Goal: Task Accomplishment & Management: Use online tool/utility

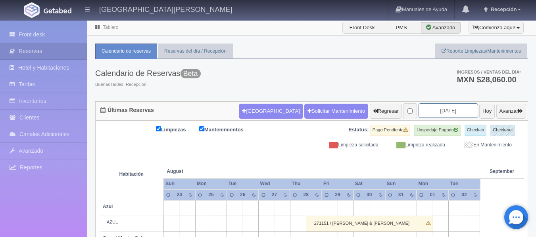
click at [448, 113] on input "2025-08-26" at bounding box center [447, 110] width 59 height 15
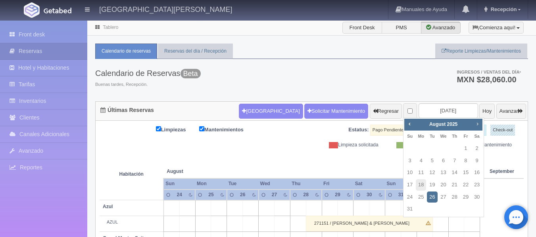
click at [476, 123] on span "Next" at bounding box center [477, 124] width 6 height 6
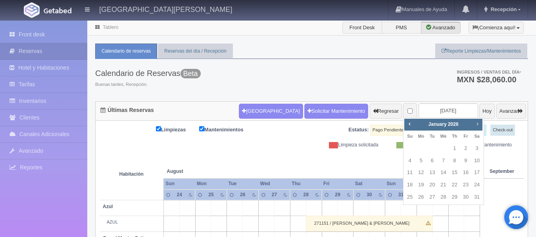
click at [476, 123] on span "Next" at bounding box center [477, 124] width 6 height 6
click at [409, 128] on link "Prev" at bounding box center [409, 124] width 9 height 9
click at [480, 124] on link "Next" at bounding box center [477, 124] width 9 height 9
click at [410, 171] on link "11" at bounding box center [409, 172] width 10 height 11
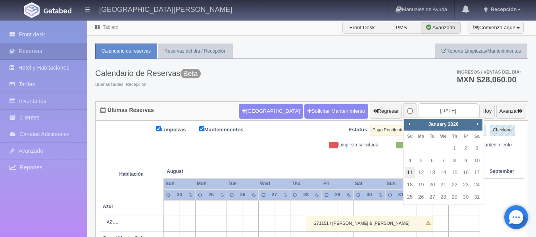
type input "[DATE]"
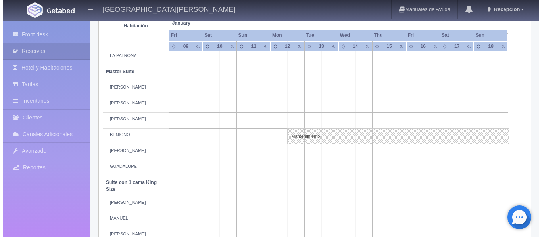
scroll to position [232, 0]
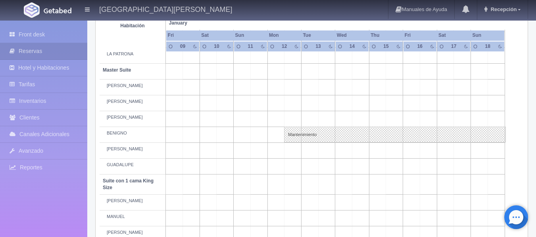
click at [258, 150] on td at bounding box center [258, 151] width 17 height 16
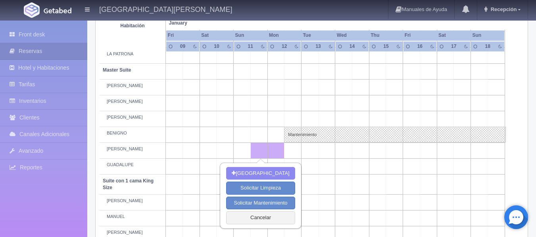
click at [477, 151] on td at bounding box center [478, 151] width 17 height 16
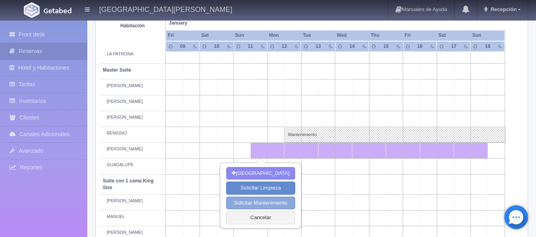
click at [268, 201] on button "Solicitar Mantenimiento" at bounding box center [260, 203] width 69 height 13
select select "Mantenimiento"
type input "11-01-2026"
type input "18-01-2026"
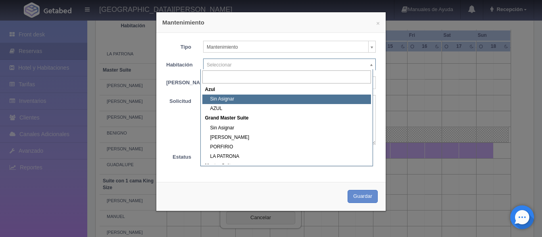
click at [343, 67] on body "[GEOGRAPHIC_DATA][PERSON_NAME] Manuales de Ayuda Actualizaciones recientes Rece…" at bounding box center [271, 193] width 542 height 810
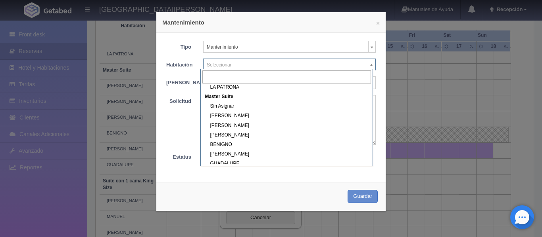
scroll to position [92, 0]
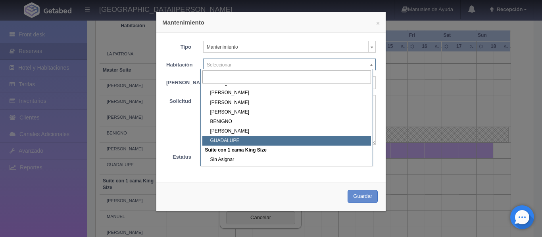
select select "1894_GUADALUPE"
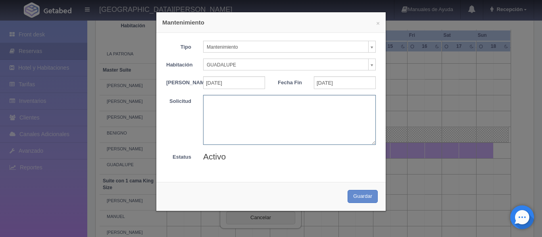
click at [237, 109] on textarea at bounding box center [289, 120] width 172 height 50
drag, startPoint x: 264, startPoint y: 107, endPoint x: 196, endPoint y: 113, distance: 68.4
click at [197, 113] on div "MB Grupo BARTENDERS" at bounding box center [289, 120] width 184 height 50
click at [210, 109] on textarea "MB Grupo BARTENDERS" at bounding box center [289, 120] width 172 height 50
click at [209, 107] on textarea "MB-Grupo BARTENDERS" at bounding box center [289, 120] width 172 height 50
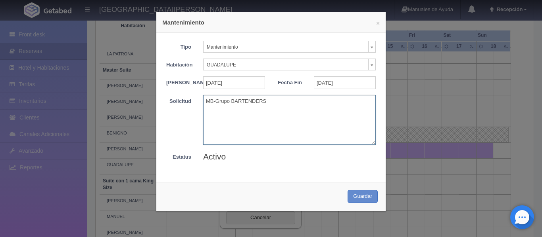
click at [209, 107] on textarea "MB-Grupo BARTENDERS" at bounding box center [289, 120] width 172 height 50
type textarea "MB-Grupo BARTENDERS"
click at [353, 203] on button "Guardar" at bounding box center [362, 196] width 30 height 13
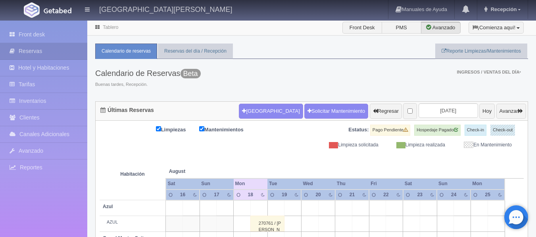
scroll to position [59, 0]
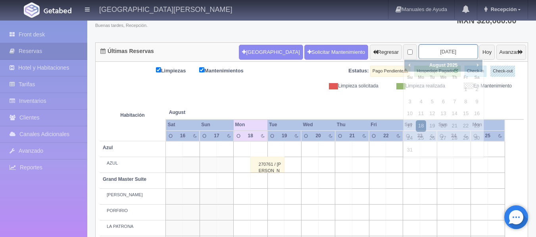
click at [452, 46] on input "2025-08-18" at bounding box center [447, 51] width 59 height 15
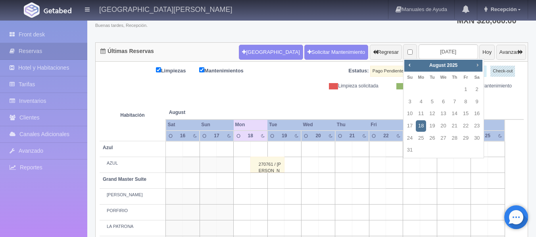
click at [477, 67] on span "Next" at bounding box center [477, 65] width 6 height 6
click at [478, 65] on span "Next" at bounding box center [477, 65] width 6 height 6
click at [412, 117] on link "11" at bounding box center [409, 113] width 10 height 11
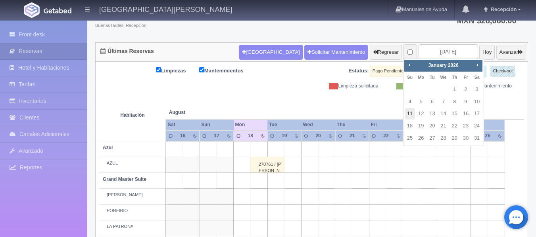
type input "[DATE]"
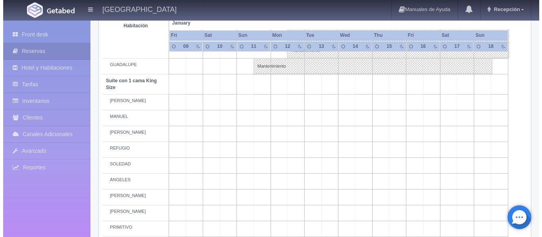
scroll to position [335, 0]
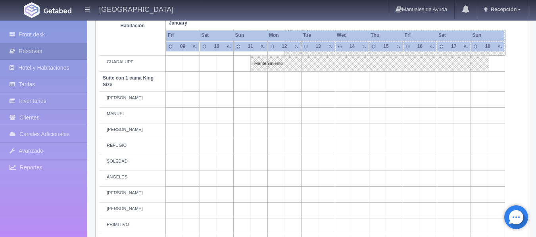
click at [256, 101] on td at bounding box center [258, 100] width 17 height 16
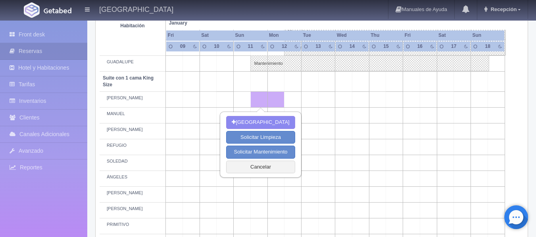
click at [475, 98] on td at bounding box center [478, 100] width 17 height 16
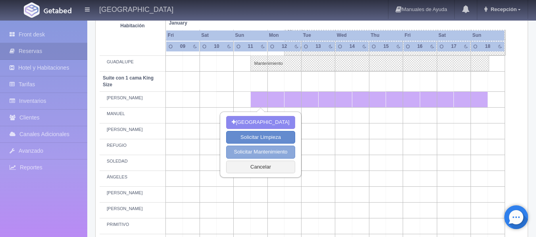
click at [262, 148] on button "Solicitar Mantenimiento" at bounding box center [260, 152] width 69 height 13
select select "Mantenimiento"
type input "[DATE]"
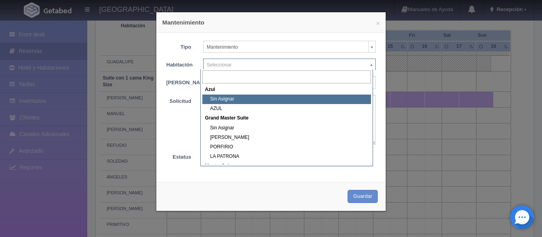
click at [309, 64] on body "[GEOGRAPHIC_DATA][PERSON_NAME] Manuales de Ayuda Actualizaciones recientes Rece…" at bounding box center [271, 90] width 542 height 810
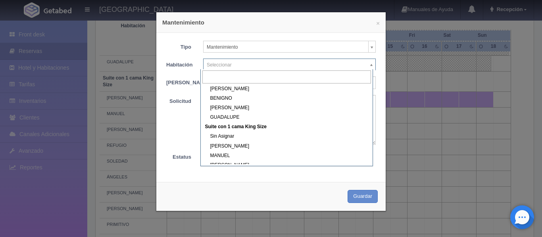
scroll to position [123, 0]
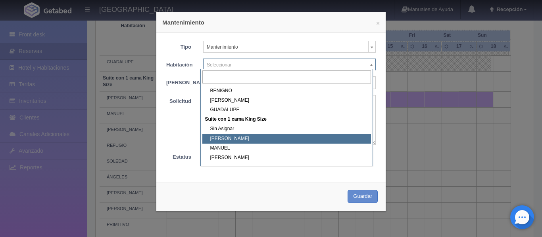
select select "1921_PEDRO"
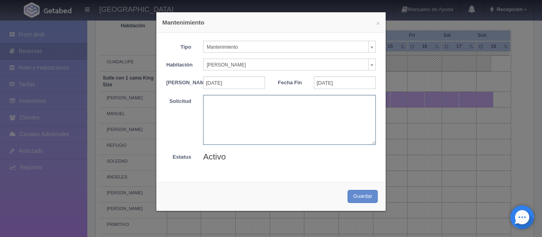
click at [214, 107] on textarea at bounding box center [289, 120] width 172 height 50
paste textarea "MB-Grupo BARTENDERS"
type textarea "MB-Grupo BARTENDERS"
click at [356, 201] on button "Guardar" at bounding box center [362, 196] width 30 height 13
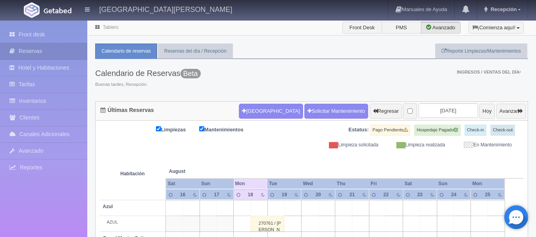
scroll to position [59, 0]
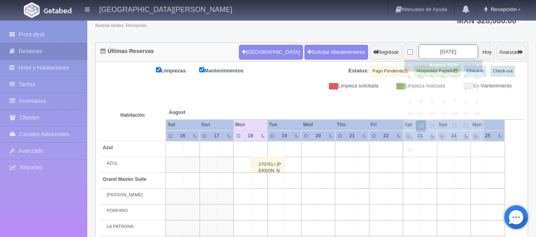
click at [445, 50] on input "[DATE]" at bounding box center [447, 51] width 59 height 15
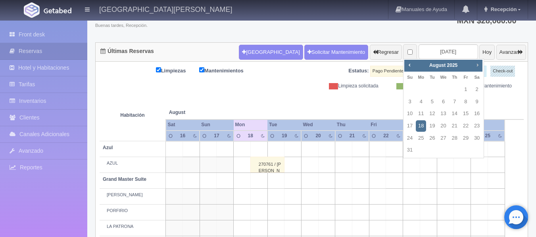
click at [476, 65] on span "Next" at bounding box center [477, 65] width 6 height 6
click at [476, 69] on link "Next" at bounding box center [477, 65] width 9 height 9
click at [408, 113] on link "11" at bounding box center [409, 113] width 10 height 11
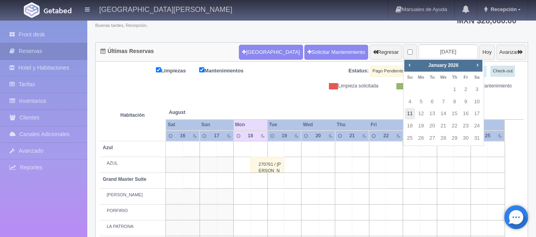
type input "[DATE]"
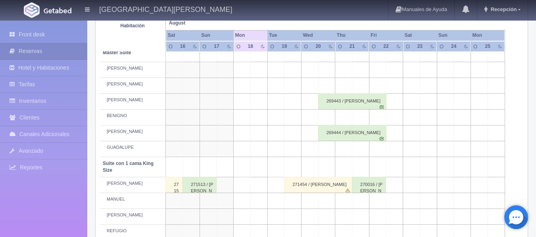
scroll to position [267, 0]
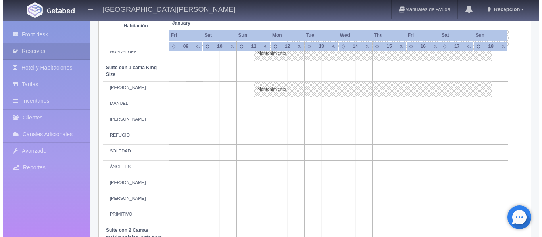
scroll to position [347, 0]
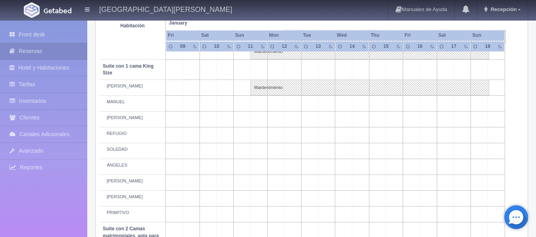
click at [255, 104] on td at bounding box center [258, 104] width 17 height 16
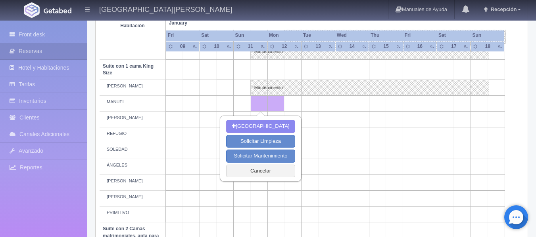
click at [255, 104] on td at bounding box center [258, 104] width 17 height 16
click at [255, 103] on td at bounding box center [258, 104] width 17 height 16
click at [481, 105] on td at bounding box center [478, 104] width 17 height 16
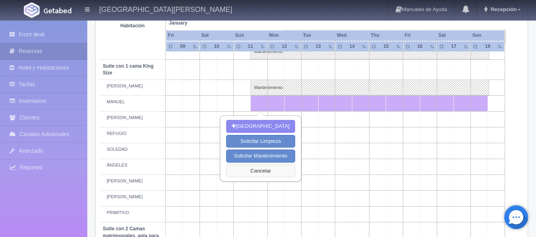
click at [262, 173] on button "Cancelar" at bounding box center [260, 171] width 69 height 13
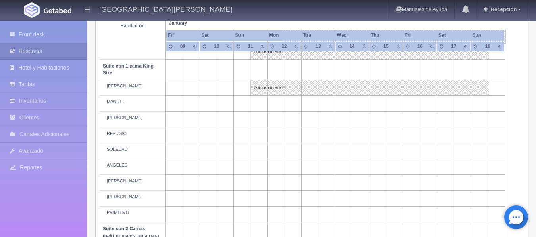
click at [262, 106] on td at bounding box center [258, 104] width 17 height 16
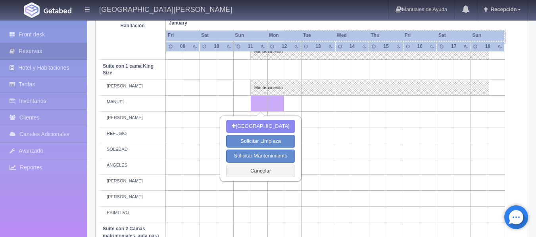
click at [480, 100] on td at bounding box center [478, 104] width 17 height 16
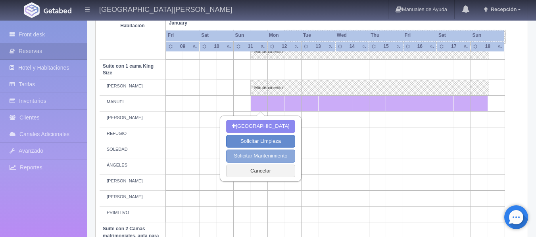
click at [260, 155] on button "Solicitar Mantenimiento" at bounding box center [260, 156] width 69 height 13
select select "Mantenimiento"
type input "11-01-2026"
type input "18-01-2026"
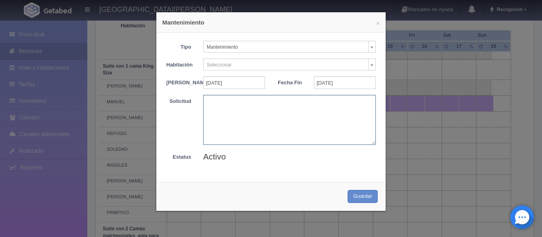
click at [227, 109] on textarea at bounding box center [289, 120] width 172 height 50
paste textarea "MB-Grupo BARTENDERS"
type textarea "MB-Grupo BARTENDERS"
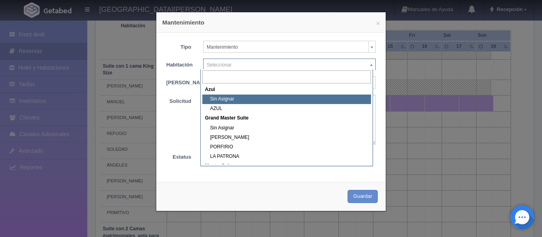
click at [346, 66] on body "[GEOGRAPHIC_DATA][PERSON_NAME] Manuales de Ayuda Actualizaciones recientes Rece…" at bounding box center [271, 78] width 542 height 810
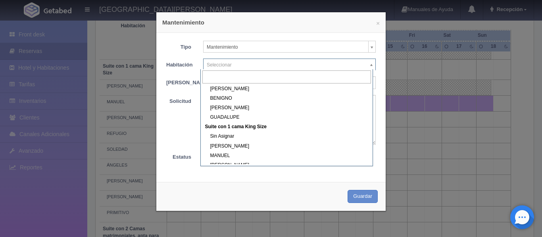
scroll to position [118, 0]
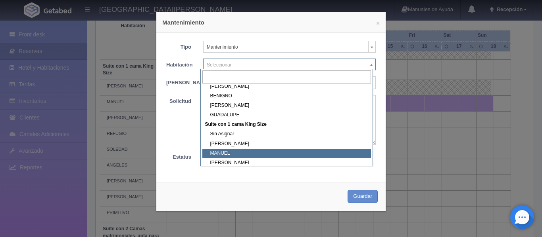
select select "1921_MANUEL"
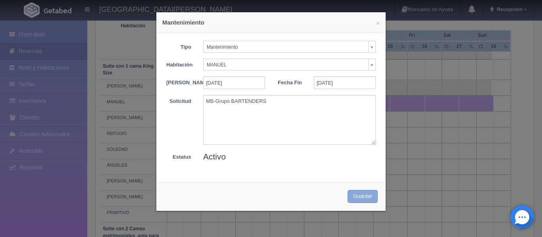
click at [360, 203] on button "Guardar" at bounding box center [362, 196] width 30 height 13
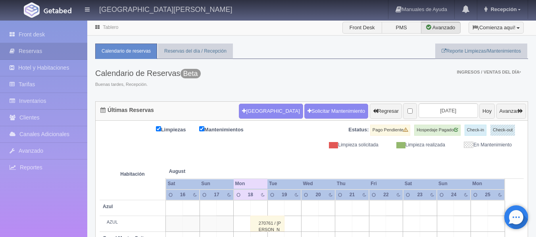
scroll to position [59, 0]
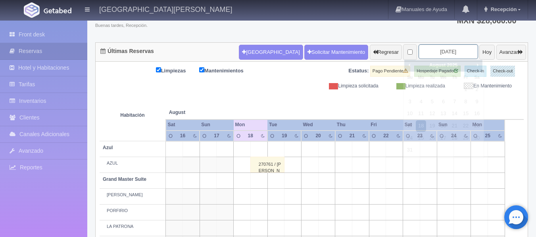
click at [456, 54] on input "[DATE]" at bounding box center [447, 51] width 59 height 15
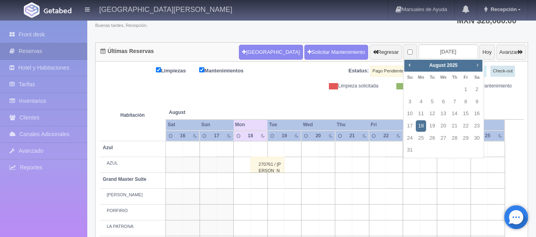
click at [479, 67] on span "Next" at bounding box center [477, 65] width 6 height 6
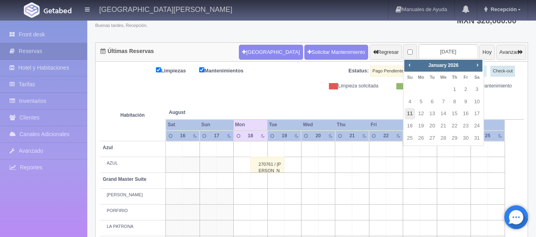
click at [409, 113] on link "11" at bounding box center [409, 113] width 10 height 11
type input "[DATE]"
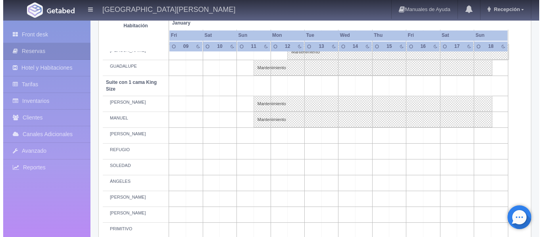
scroll to position [334, 0]
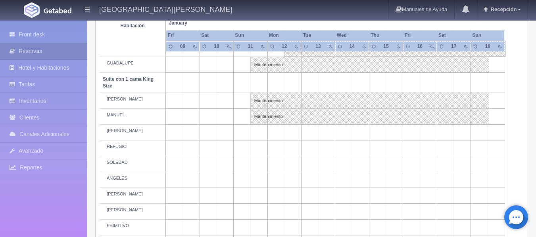
click at [261, 180] on td at bounding box center [258, 180] width 17 height 16
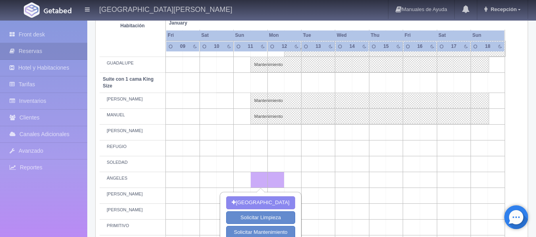
click at [473, 178] on td at bounding box center [478, 180] width 17 height 16
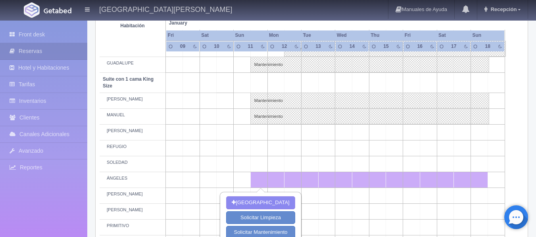
click at [473, 178] on td at bounding box center [478, 180] width 17 height 16
click at [262, 233] on button "Solicitar Mantenimiento" at bounding box center [260, 232] width 69 height 13
select select "Mantenimiento"
type input "[DATE]"
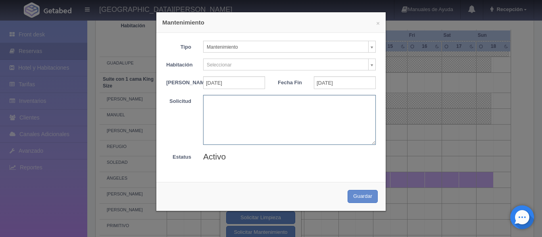
click at [235, 111] on textarea at bounding box center [289, 120] width 172 height 50
paste textarea "MB-Grupo BARTENDERS"
type textarea "MB-Grupo BARTENDERS"
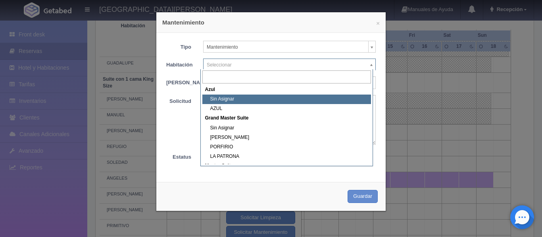
click at [245, 68] on body "[GEOGRAPHIC_DATA][PERSON_NAME] Manuales de Ayuda Actualizaciones recientes Rece…" at bounding box center [271, 91] width 542 height 810
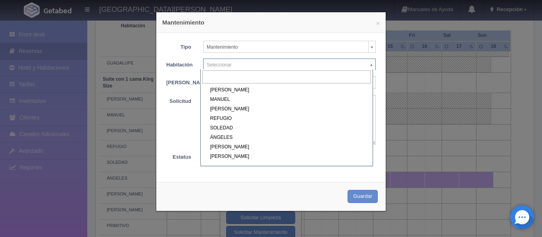
scroll to position [175, 0]
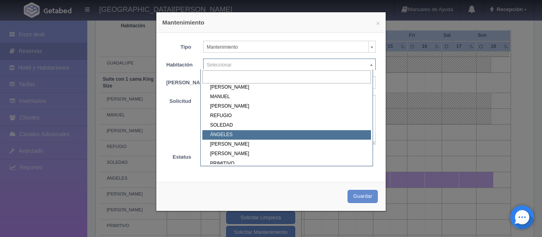
select select "1921_ÁNGELES"
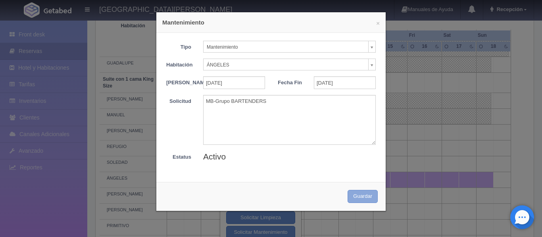
click at [355, 203] on button "Guardar" at bounding box center [362, 196] width 30 height 13
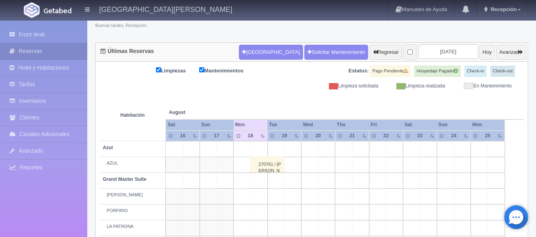
scroll to position [59, 0]
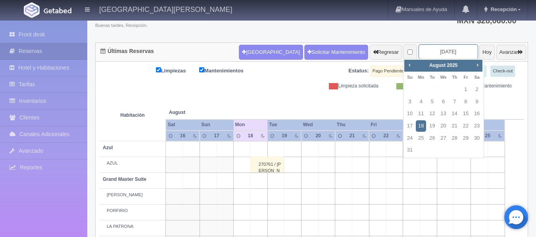
click at [440, 53] on input "[DATE]" at bounding box center [447, 51] width 59 height 15
click at [479, 67] on span "Next" at bounding box center [477, 65] width 6 height 6
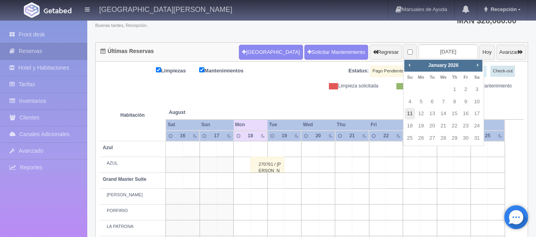
click at [411, 112] on link "11" at bounding box center [409, 113] width 10 height 11
type input "[DATE]"
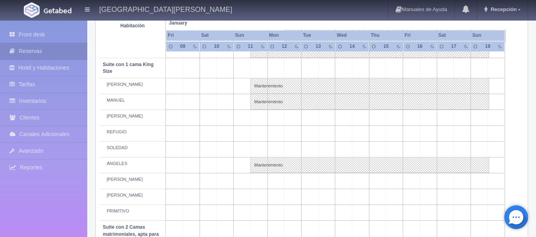
scroll to position [350, 0]
click at [260, 196] on td at bounding box center [258, 196] width 17 height 16
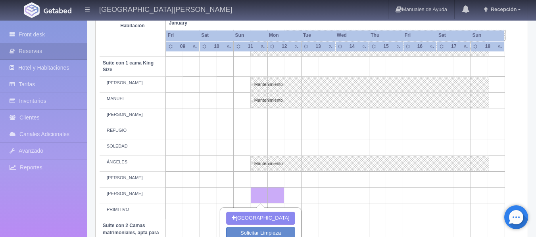
click at [480, 197] on td at bounding box center [478, 196] width 17 height 16
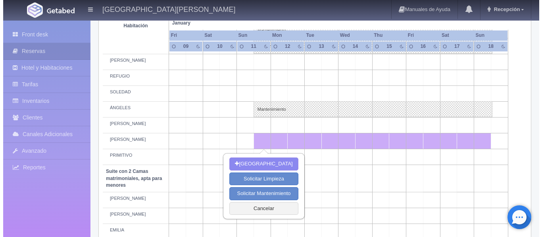
scroll to position [427, 0]
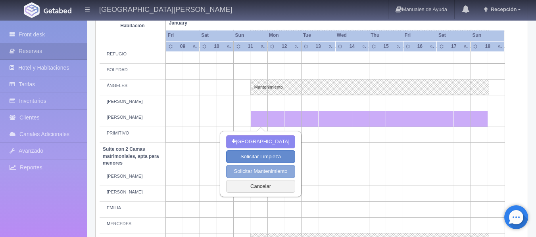
click at [285, 170] on button "Solicitar Mantenimiento" at bounding box center [260, 171] width 69 height 13
select select "Mantenimiento"
type input "[DATE]"
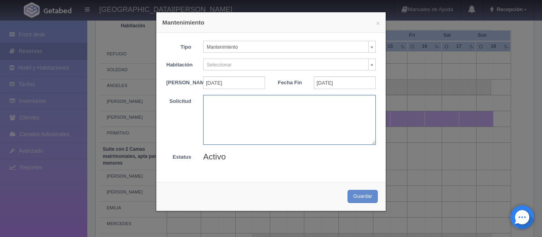
click at [235, 109] on textarea at bounding box center [289, 120] width 172 height 50
paste textarea "MB-Grupo BARTENDERS"
type textarea "MB-Grupo BARTENDERS"
click at [244, 57] on form "Tipo Mantenimiento Limpieza Mantenimiento Habitación Seleccionar Sin Asignar AZ…" at bounding box center [270, 102] width 209 height 122
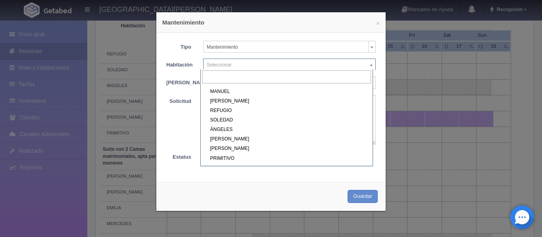
scroll to position [182, 0]
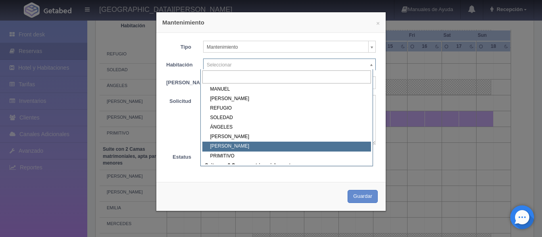
select select "1921_NICOLÁS"
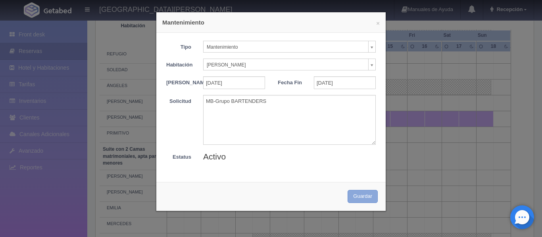
click at [359, 203] on button "Guardar" at bounding box center [362, 196] width 30 height 13
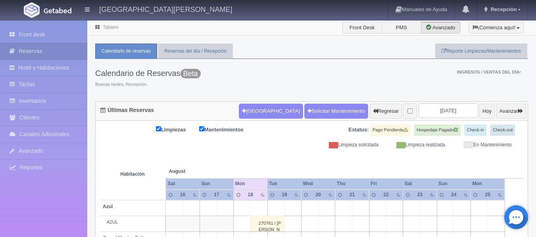
scroll to position [59, 0]
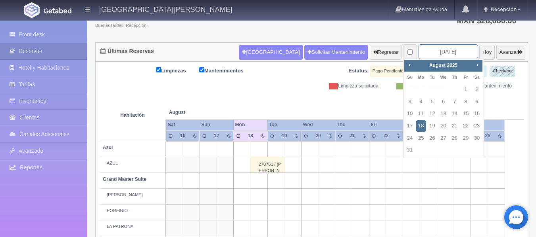
click at [446, 54] on input "[DATE]" at bounding box center [447, 51] width 59 height 15
click at [476, 67] on span "Next" at bounding box center [477, 65] width 6 height 6
click at [478, 63] on span "Next" at bounding box center [477, 65] width 6 height 6
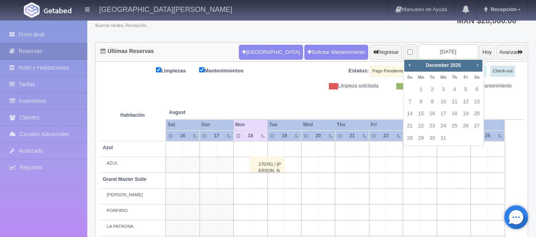
click at [478, 63] on span "Next" at bounding box center [477, 65] width 6 height 6
click at [411, 66] on span "Prev" at bounding box center [409, 65] width 6 height 6
click at [409, 113] on link "11" at bounding box center [409, 113] width 10 height 11
type input "[DATE]"
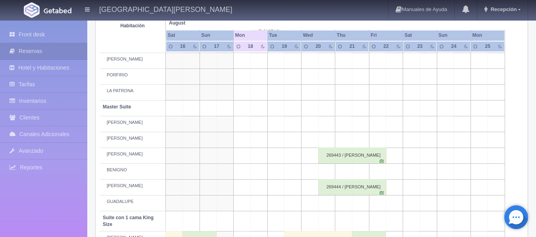
scroll to position [201, 0]
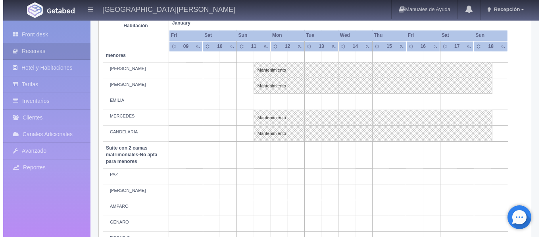
scroll to position [539, 0]
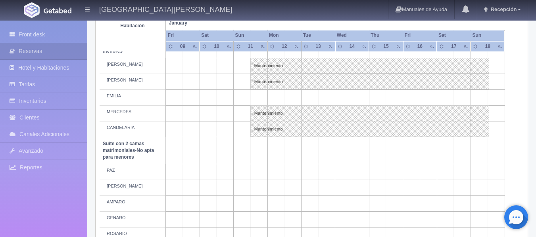
click at [260, 169] on td at bounding box center [258, 173] width 17 height 16
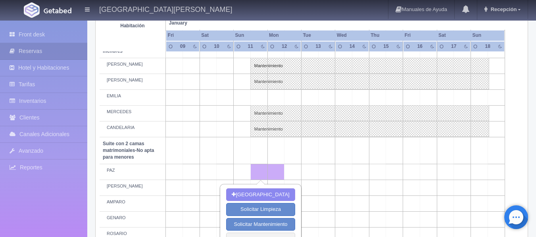
click at [473, 168] on td at bounding box center [478, 173] width 17 height 16
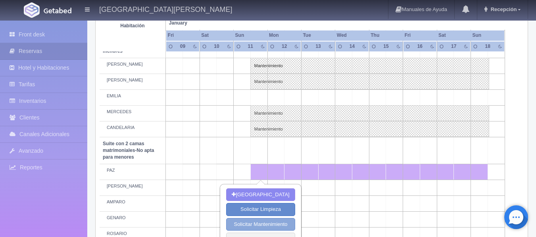
click at [268, 223] on button "Solicitar Mantenimiento" at bounding box center [260, 224] width 69 height 13
select select "Mantenimiento"
type input "[DATE]"
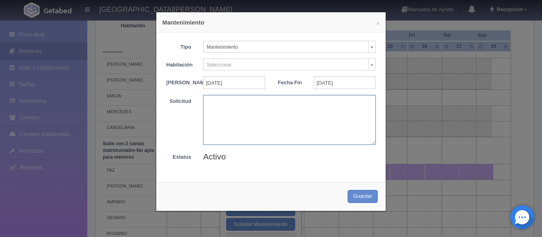
click at [262, 115] on textarea at bounding box center [289, 120] width 172 height 50
click at [272, 109] on textarea at bounding box center [289, 120] width 172 height 50
paste textarea "MB-Grupo BARTENDERS"
type textarea "MB-Grupo BARTENDERS"
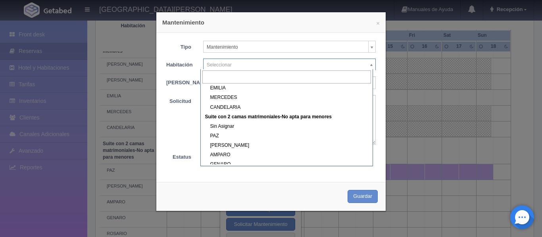
scroll to position [300, 0]
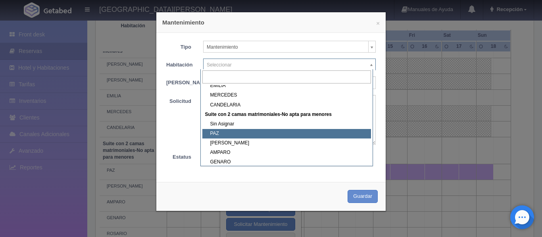
select select "1891_PAZ"
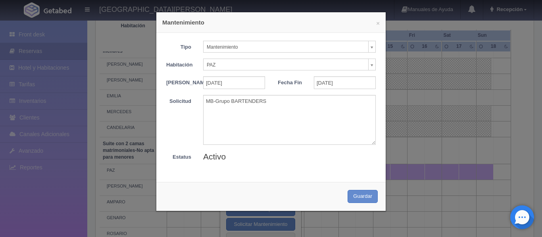
click at [367, 195] on div "Cancelar Mantenimiento Terminar Mantenimiento Guardar" at bounding box center [270, 196] width 229 height 29
click at [364, 200] on button "Guardar" at bounding box center [362, 196] width 30 height 13
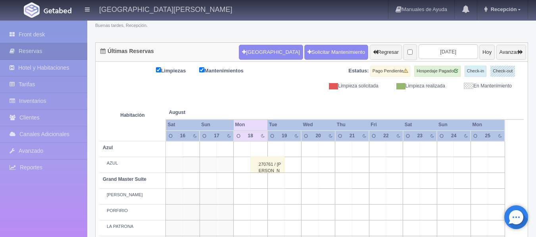
scroll to position [59, 0]
click at [442, 49] on input "[DATE]" at bounding box center [447, 51] width 59 height 15
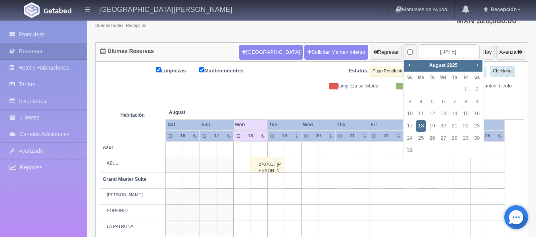
click at [478, 65] on span "Next" at bounding box center [477, 65] width 6 height 6
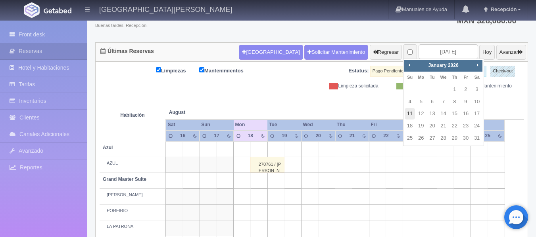
click at [409, 113] on link "11" at bounding box center [409, 113] width 10 height 11
type input "[DATE]"
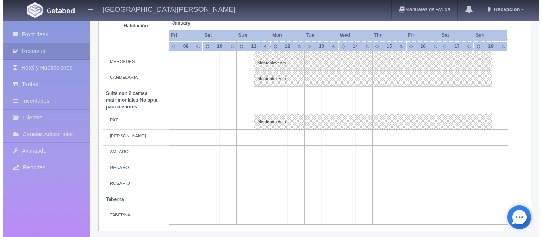
scroll to position [593, 0]
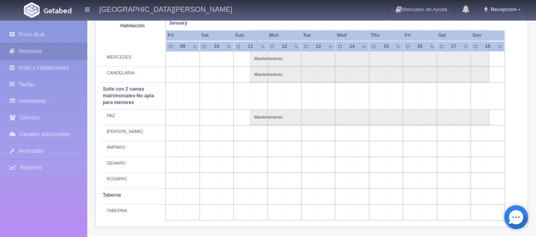
click at [256, 181] on td at bounding box center [258, 181] width 17 height 16
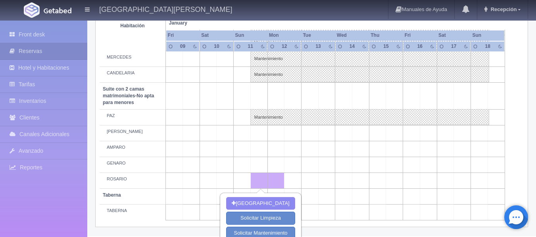
click at [479, 178] on td at bounding box center [478, 181] width 17 height 16
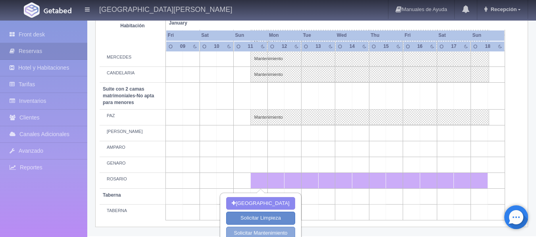
click at [265, 235] on button "Solicitar Mantenimiento" at bounding box center [260, 233] width 69 height 13
select select "Mantenimiento"
type input "[DATE]"
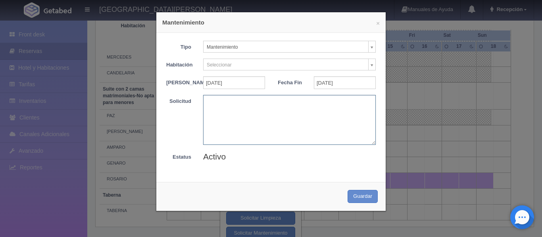
click at [224, 107] on textarea at bounding box center [289, 120] width 172 height 50
paste textarea "MB-Grupo BARTENDERS"
type textarea "MB-Grupo BARTENDERS"
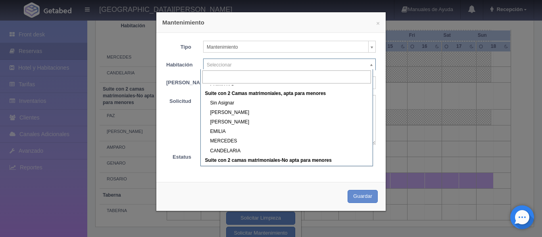
scroll to position [257, 0]
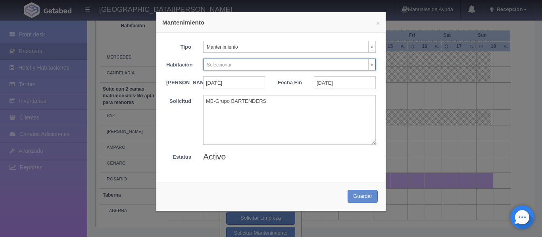
drag, startPoint x: 380, startPoint y: 142, endPoint x: 380, endPoint y: 135, distance: 7.1
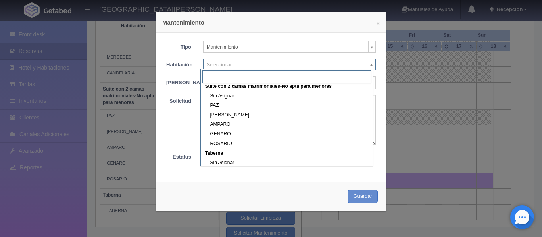
scroll to position [333, 0]
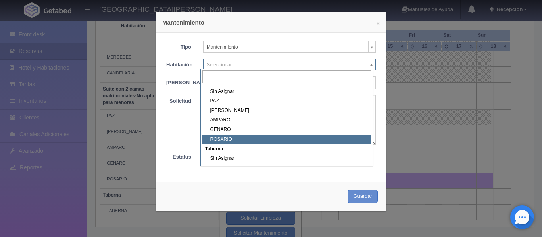
select select "1891_ROSARIO"
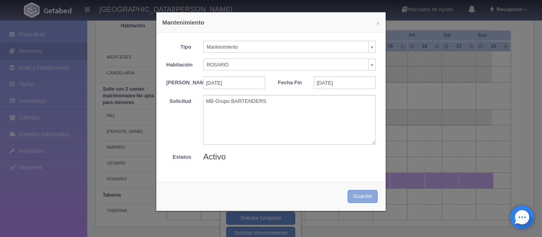
click at [350, 199] on button "Guardar" at bounding box center [362, 196] width 30 height 13
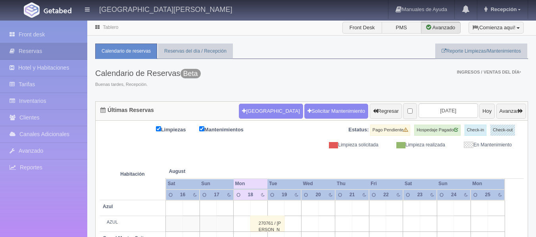
scroll to position [59, 0]
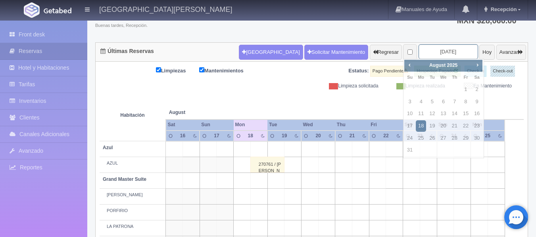
click at [447, 45] on input "2025-08-18" at bounding box center [447, 51] width 59 height 15
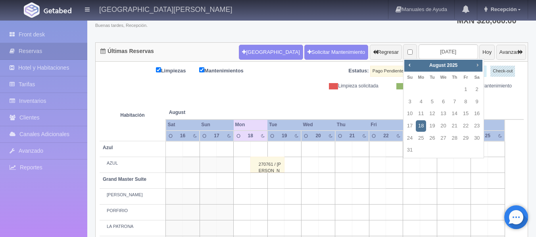
click at [477, 62] on span "Next" at bounding box center [477, 65] width 6 height 6
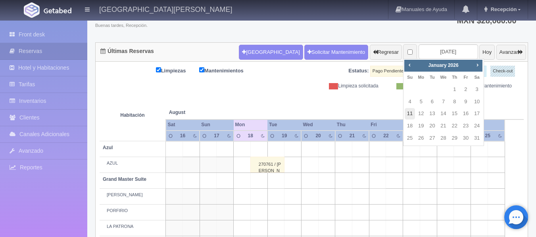
click at [409, 116] on link "11" at bounding box center [409, 113] width 10 height 11
type input "[DATE]"
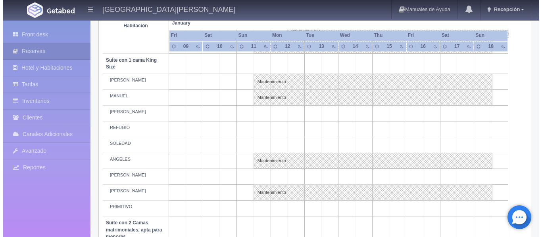
scroll to position [354, 0]
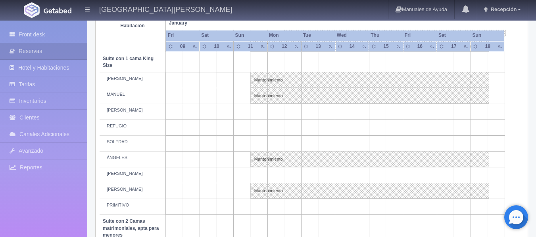
click at [262, 110] on td at bounding box center [258, 112] width 17 height 16
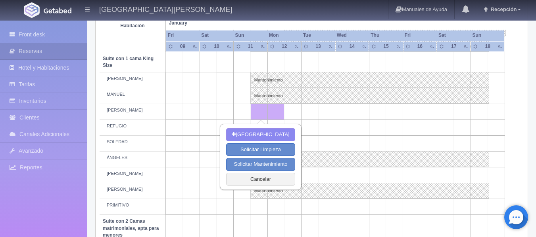
click at [479, 113] on td at bounding box center [478, 112] width 17 height 16
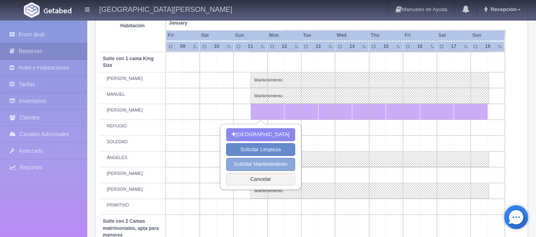
click at [273, 161] on button "Solicitar Mantenimiento" at bounding box center [260, 164] width 69 height 13
select select "Mantenimiento"
type input "[DATE]"
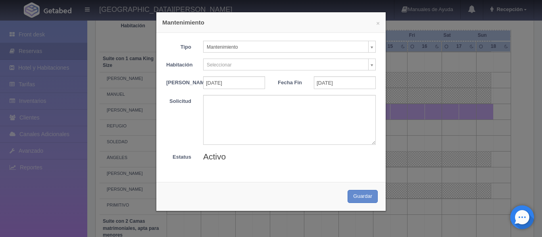
click at [241, 99] on form "Tipo Mantenimiento Limpieza Mantenimiento Habitación Seleccionar Sin Asignar AZ…" at bounding box center [270, 102] width 209 height 122
click at [235, 110] on textarea at bounding box center [289, 120] width 172 height 50
paste textarea "MB-Grupo BARTENDERS"
type textarea "MB-Grupo BARTENDERS"
drag, startPoint x: 227, startPoint y: 71, endPoint x: 235, endPoint y: 65, distance: 10.2
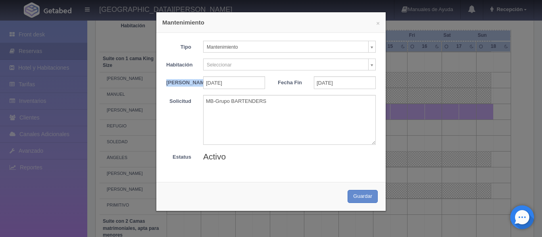
click at [235, 65] on form "Tipo Mantenimiento Limpieza Mantenimiento Habitación Seleccionar Sin Asignar AZ…" at bounding box center [270, 102] width 209 height 122
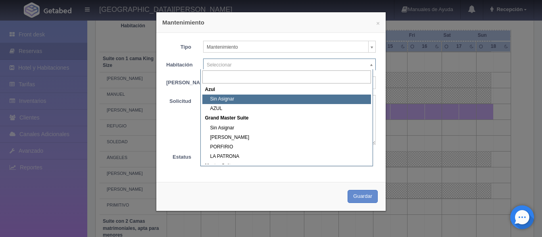
click at [235, 65] on body "[GEOGRAPHIC_DATA][PERSON_NAME] Manuales de Ayuda Actualizaciones recientes Rece…" at bounding box center [271, 70] width 542 height 810
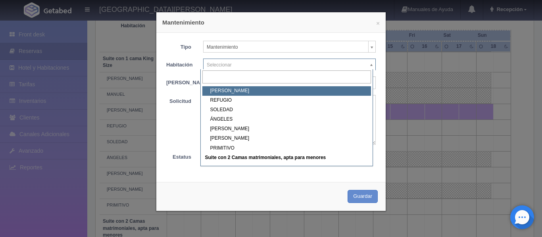
scroll to position [182, 0]
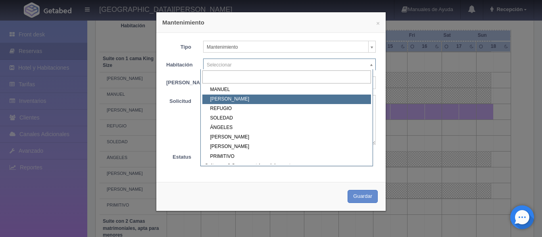
select select "1921_MARÍA"
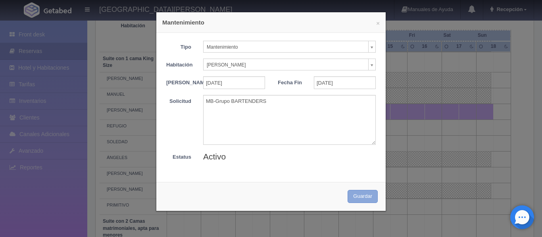
click at [358, 198] on button "Guardar" at bounding box center [362, 196] width 30 height 13
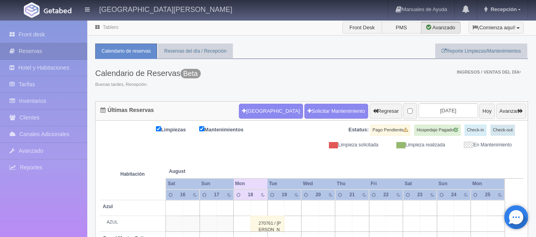
scroll to position [59, 0]
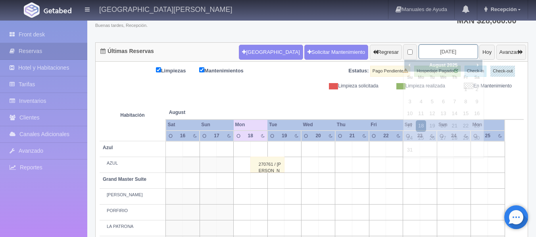
click at [449, 51] on input "2025-08-18" at bounding box center [447, 51] width 59 height 15
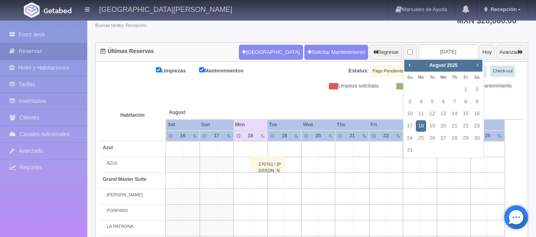
click at [478, 68] on span "Next" at bounding box center [477, 65] width 6 height 6
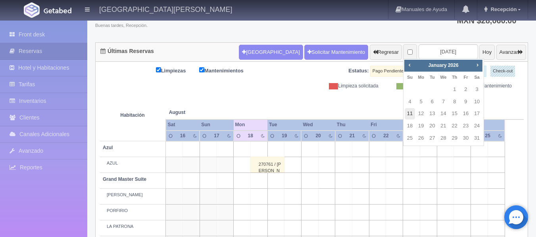
click at [413, 116] on link "11" at bounding box center [409, 113] width 10 height 11
type input "2026-01-11"
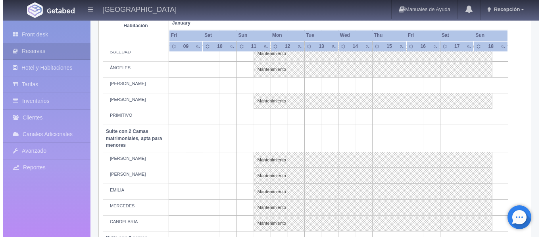
scroll to position [443, 0]
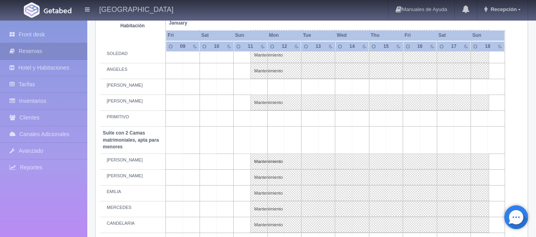
click at [255, 84] on td at bounding box center [258, 87] width 17 height 16
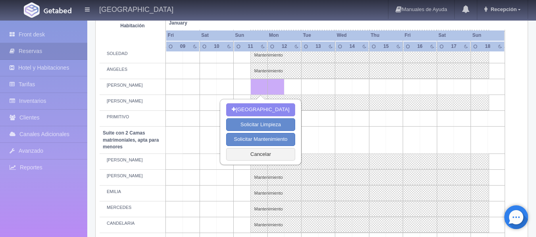
click at [476, 84] on td at bounding box center [478, 87] width 17 height 16
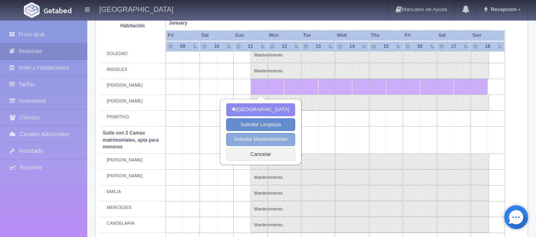
click at [272, 135] on button "Solicitar Mantenimiento" at bounding box center [260, 139] width 69 height 13
select select "Mantenimiento"
type input "11-01-2026"
type input "18-01-2026"
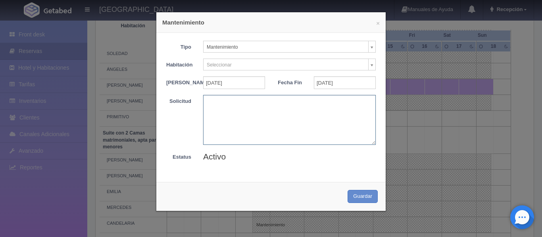
click at [247, 130] on textarea at bounding box center [289, 120] width 172 height 50
paste textarea "MB-Grupo BARTENDERS"
type textarea "MB-Grupo BARTENDERS"
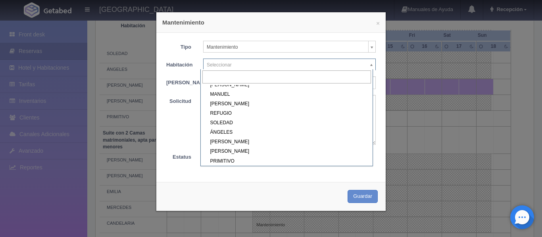
scroll to position [185, 0]
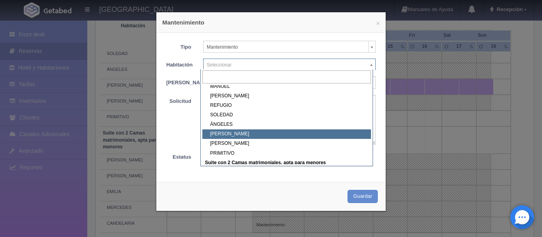
select select "1921_HUMBERTO"
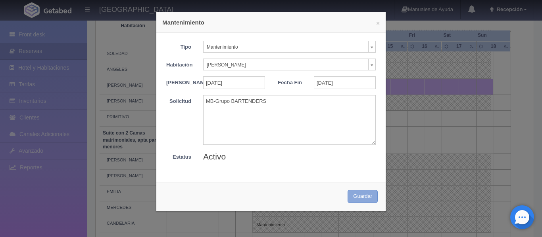
click at [355, 198] on button "Guardar" at bounding box center [362, 196] width 30 height 13
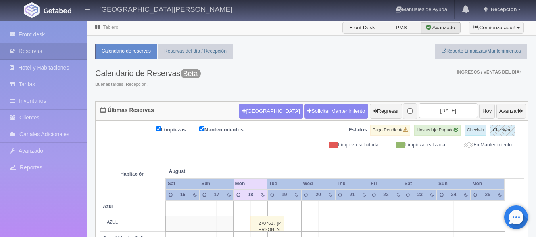
scroll to position [59, 0]
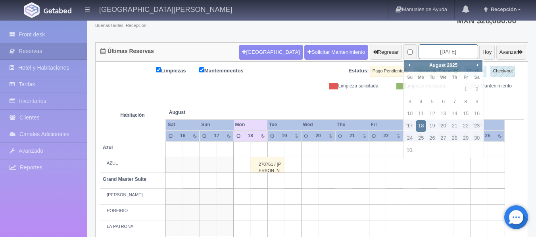
click at [444, 51] on input "[DATE]" at bounding box center [447, 51] width 59 height 15
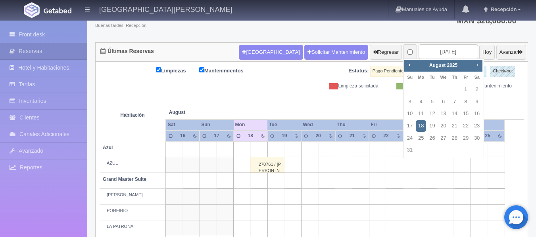
click at [478, 65] on span "Next" at bounding box center [477, 65] width 6 height 6
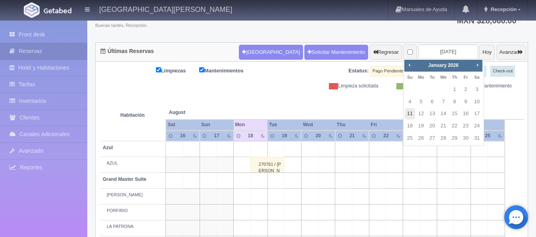
click at [413, 115] on link "11" at bounding box center [409, 113] width 10 height 11
type input "[DATE]"
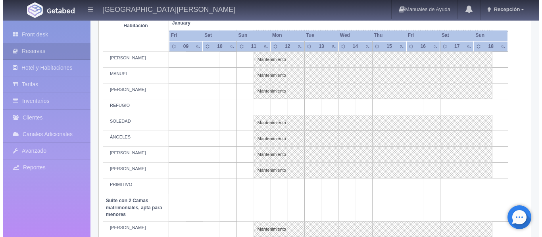
scroll to position [373, 0]
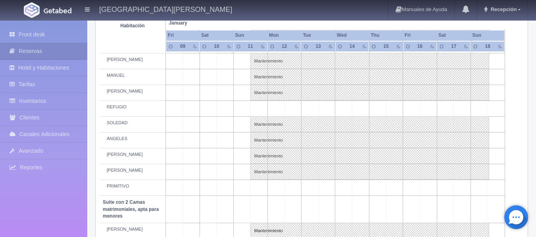
click at [257, 107] on td at bounding box center [258, 109] width 17 height 16
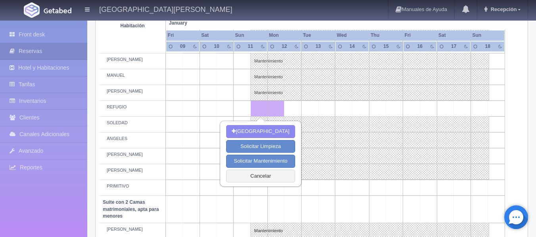
click at [481, 104] on td at bounding box center [478, 109] width 17 height 16
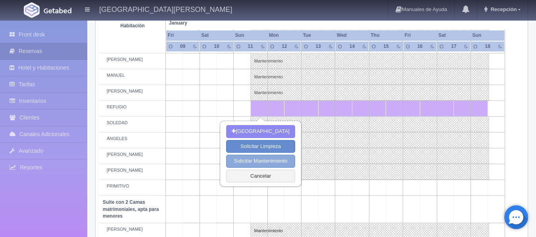
click at [269, 162] on button "Solicitar Mantenimiento" at bounding box center [260, 161] width 69 height 13
select select "Mantenimiento"
type input "11-01-2026"
type input "18-01-2026"
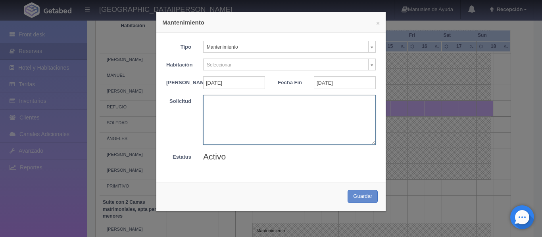
click at [251, 103] on textarea at bounding box center [289, 120] width 172 height 50
paste textarea "MB-Grupo BARTENDERS"
type textarea "MB-Grupo BARTENDERS"
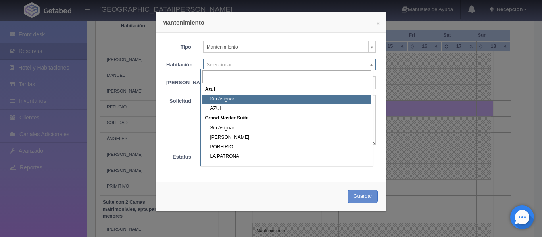
click at [232, 63] on body "Hacienda El Carmen Hotel & Spa Manuales de Ayuda Actualizaciones recientes Rece…" at bounding box center [271, 51] width 542 height 810
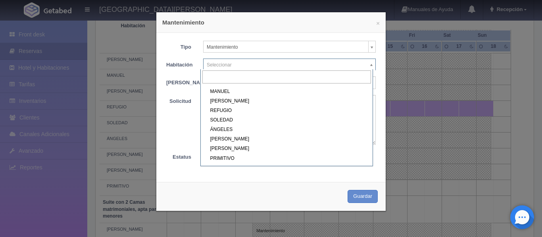
scroll to position [182, 0]
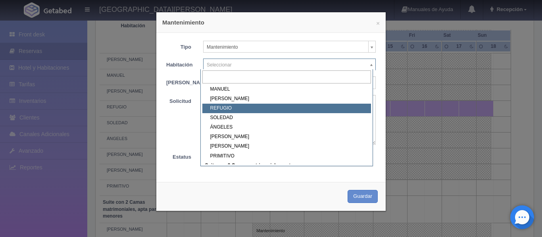
select select "1921_REFUGIO"
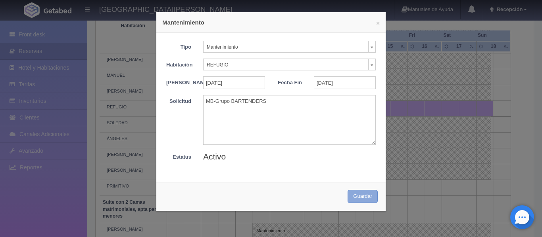
click at [361, 203] on button "Guardar" at bounding box center [362, 196] width 30 height 13
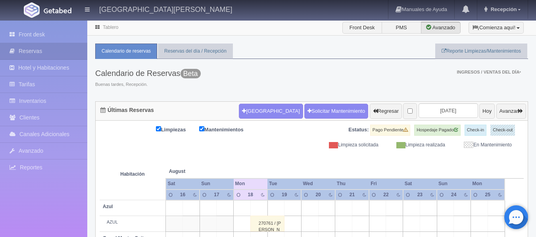
scroll to position [59, 0]
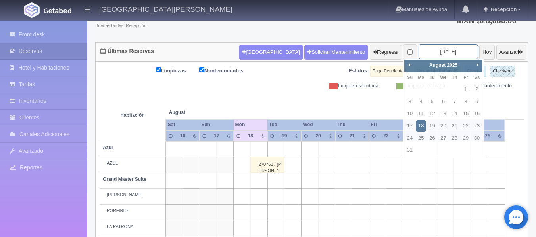
click at [458, 56] on input "[DATE]" at bounding box center [447, 51] width 59 height 15
click at [478, 65] on span "Next" at bounding box center [477, 65] width 6 height 6
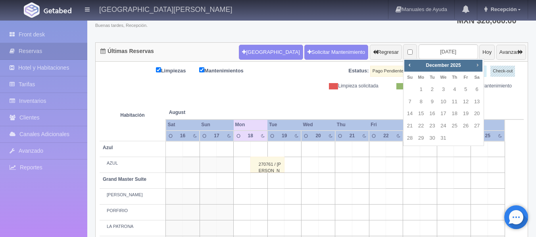
click at [478, 65] on span "Next" at bounding box center [477, 65] width 6 height 6
click at [409, 117] on link "11" at bounding box center [409, 113] width 10 height 11
type input "[DATE]"
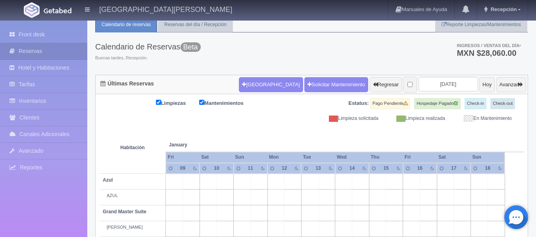
scroll to position [22, 0]
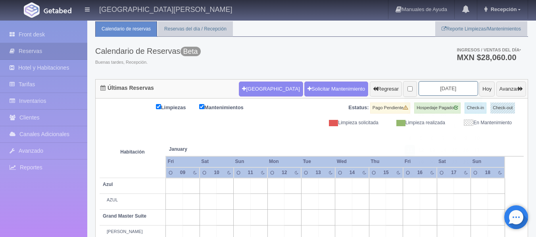
click at [444, 89] on input "2026-01-11" at bounding box center [447, 88] width 59 height 15
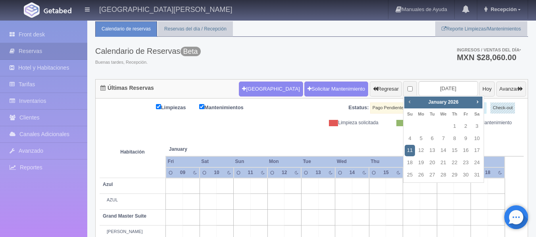
click at [406, 101] on span "Prev" at bounding box center [409, 102] width 6 height 6
click at [412, 173] on link "26" at bounding box center [409, 175] width 10 height 11
type input "2025-10-26"
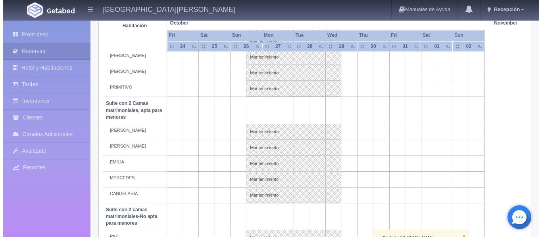
scroll to position [461, 0]
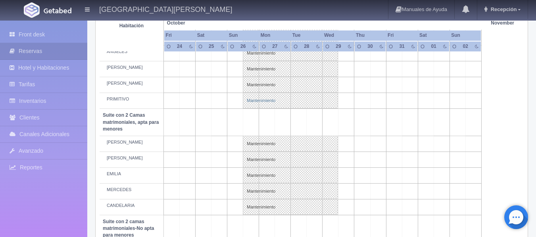
click at [259, 97] on link "Mantenimiento" at bounding box center [290, 101] width 95 height 16
select select "Mantenimiento"
select select "1921_PRIMITIVO"
type input "26-10-2025"
type input "29-10-2025"
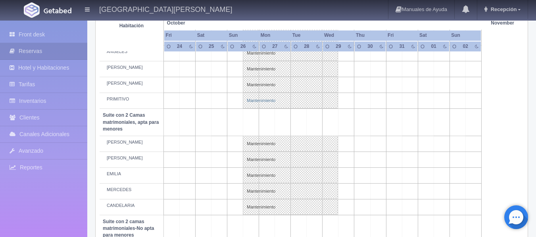
type textarea "BLOQUEO BARTENDERS MB"
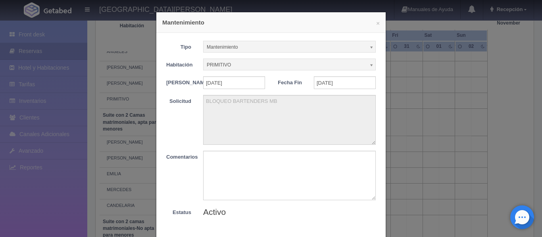
scroll to position [46, 0]
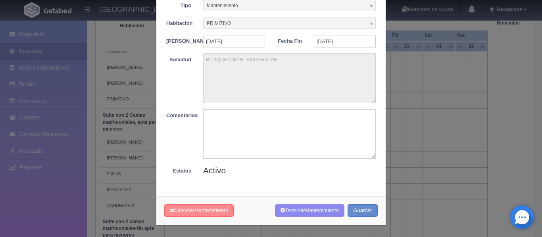
click at [220, 208] on span "Mantenimiento" at bounding box center [211, 211] width 34 height 6
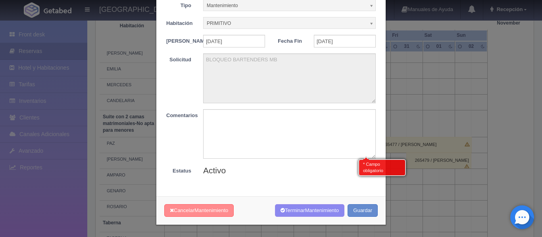
scroll to position [570, 0]
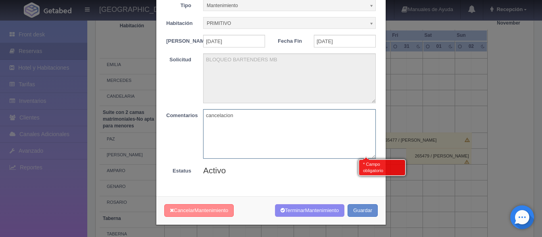
type textarea "cancelacion"
click at [213, 212] on span "Mantenimiento" at bounding box center [211, 211] width 34 height 6
